Goal: Navigation & Orientation: Find specific page/section

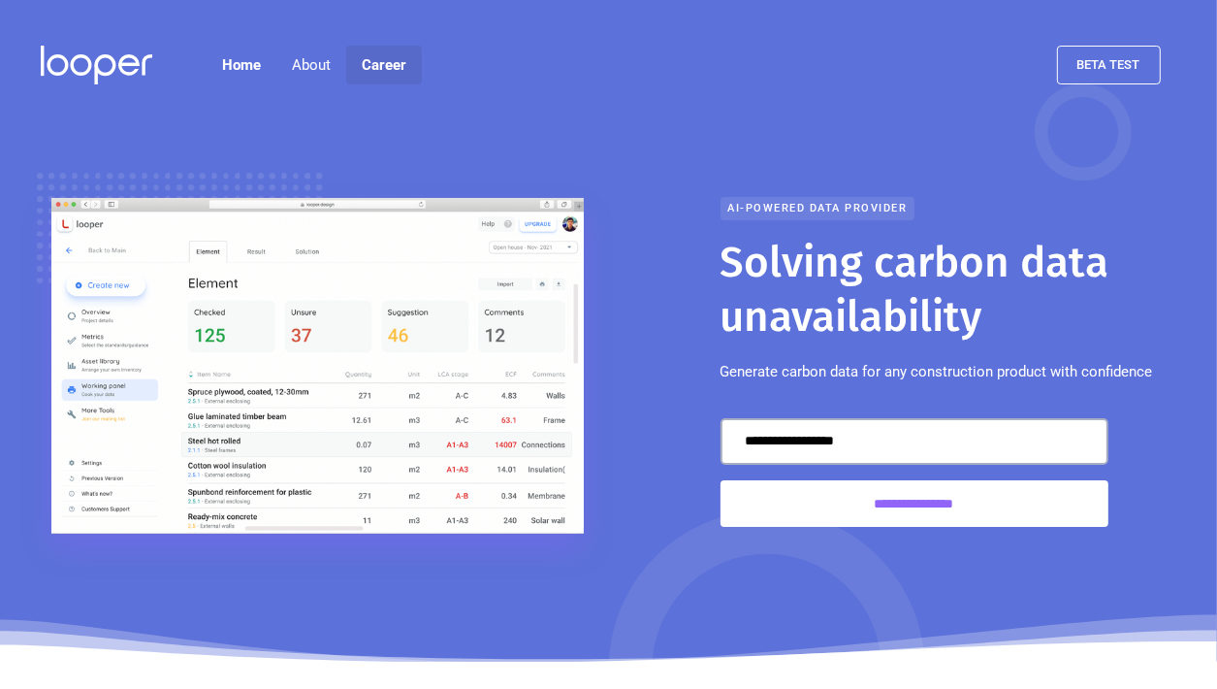
click at [390, 63] on link "Career" at bounding box center [384, 65] width 76 height 39
click at [246, 61] on link "Home" at bounding box center [242, 65] width 70 height 39
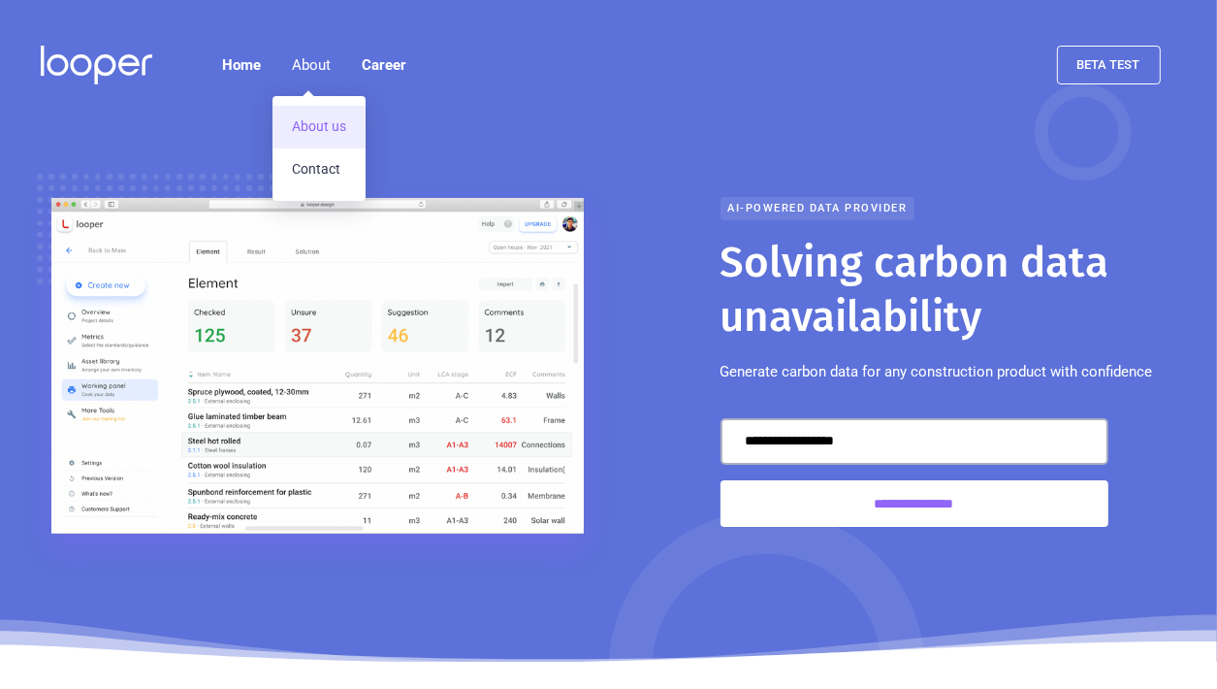
click at [337, 137] on link "About us" at bounding box center [318, 127] width 93 height 43
